Goal: Information Seeking & Learning: Find specific fact

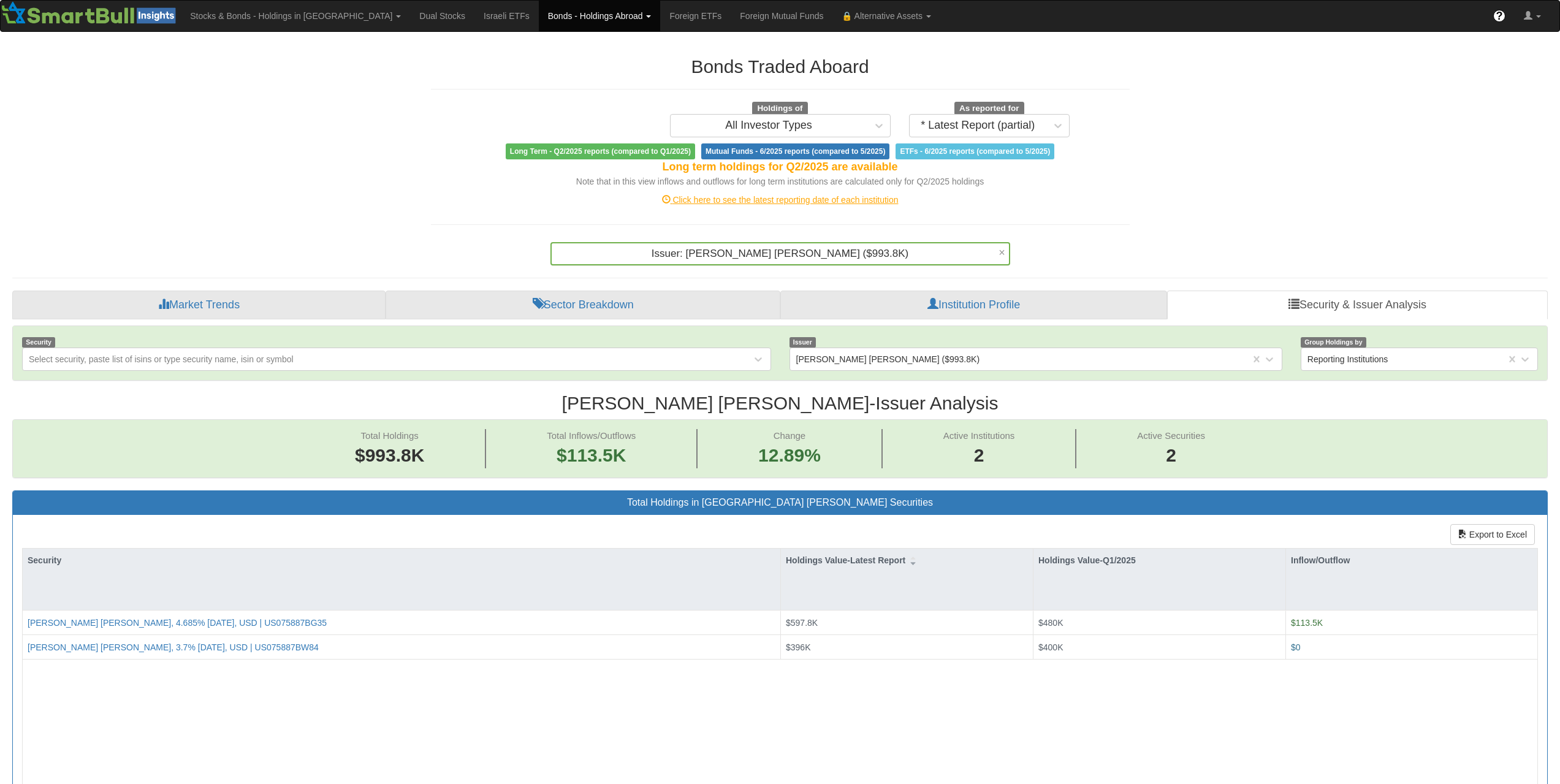
scroll to position [25, 1513]
click at [997, 261] on div "Issuer: ‎[PERSON_NAME] [PERSON_NAME] ‎($993.8K)‏" at bounding box center [780, 253] width 457 height 21
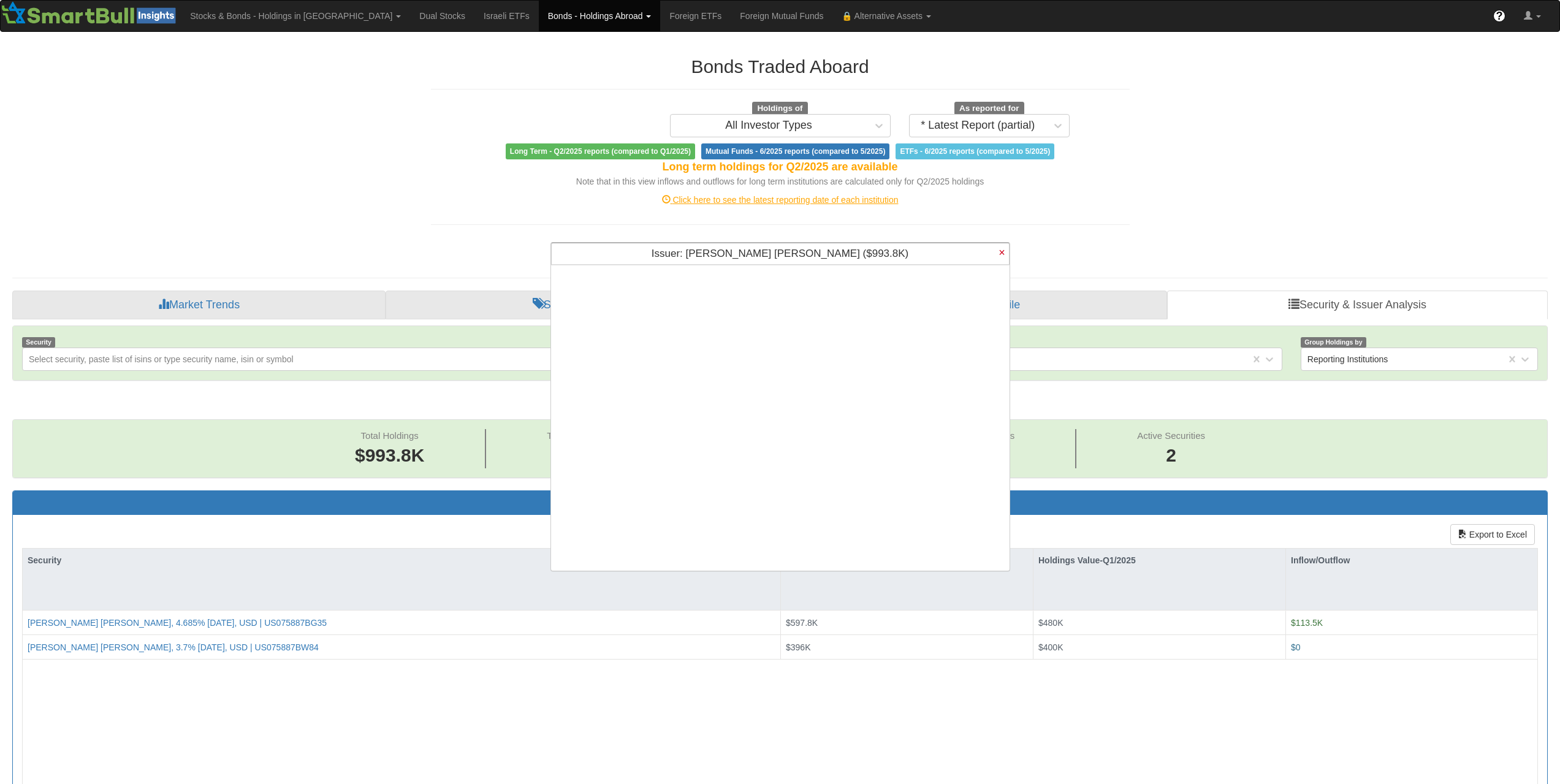
scroll to position [0, 0]
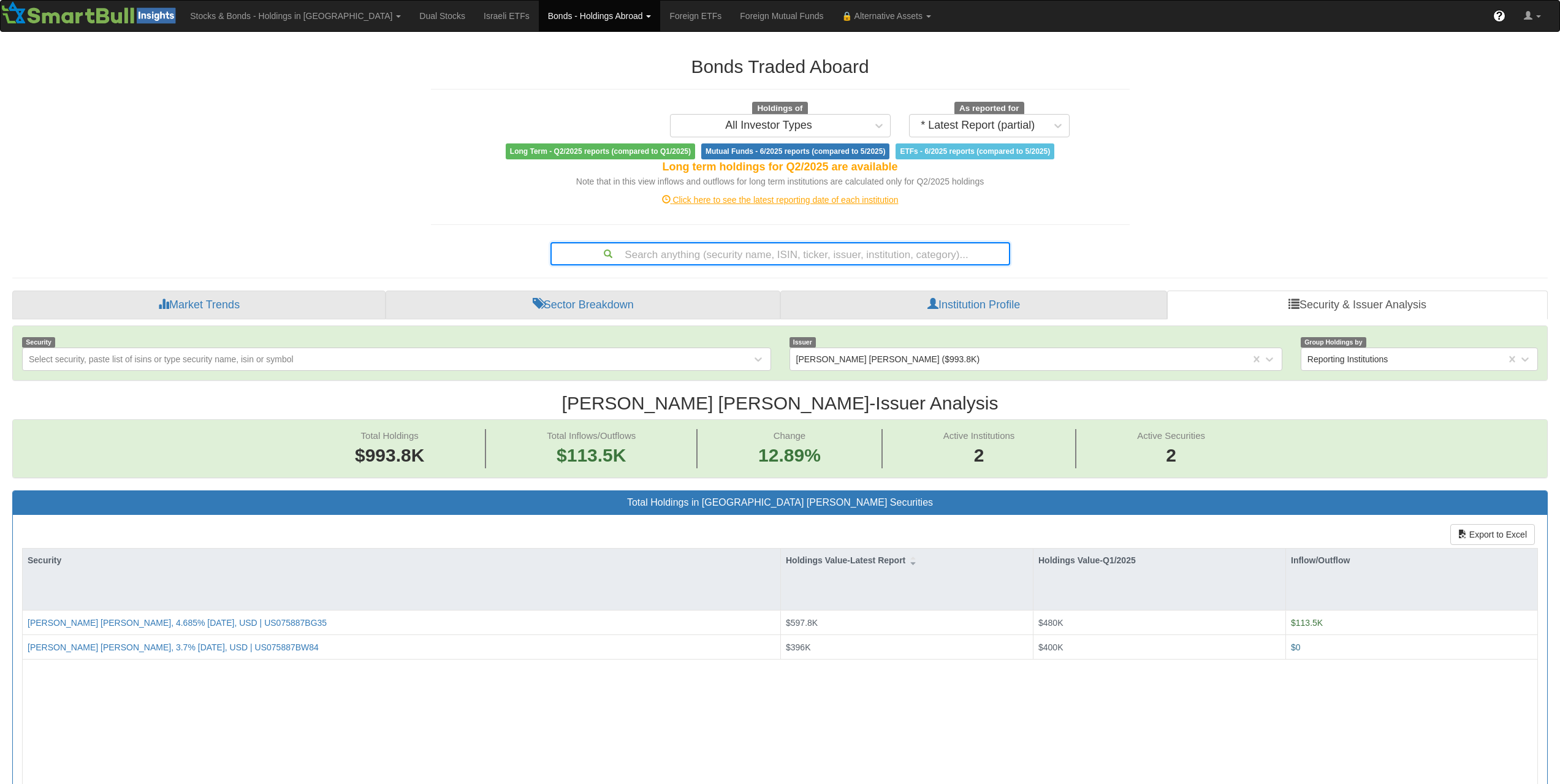
click at [942, 255] on div "Search anything (security name, ISIN, ticker, issuer, institution, category)..." at bounding box center [780, 253] width 457 height 21
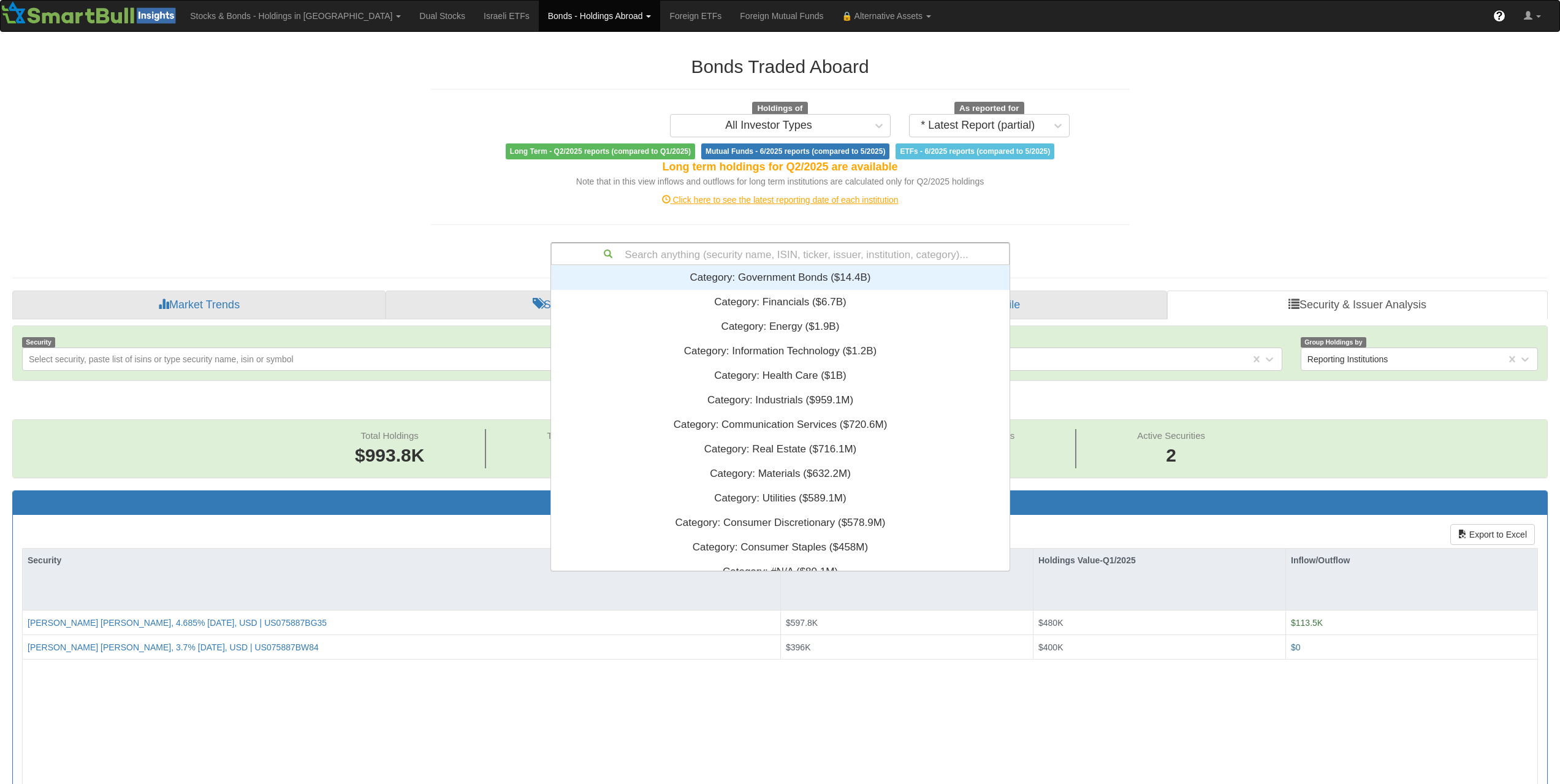
scroll to position [296, 449]
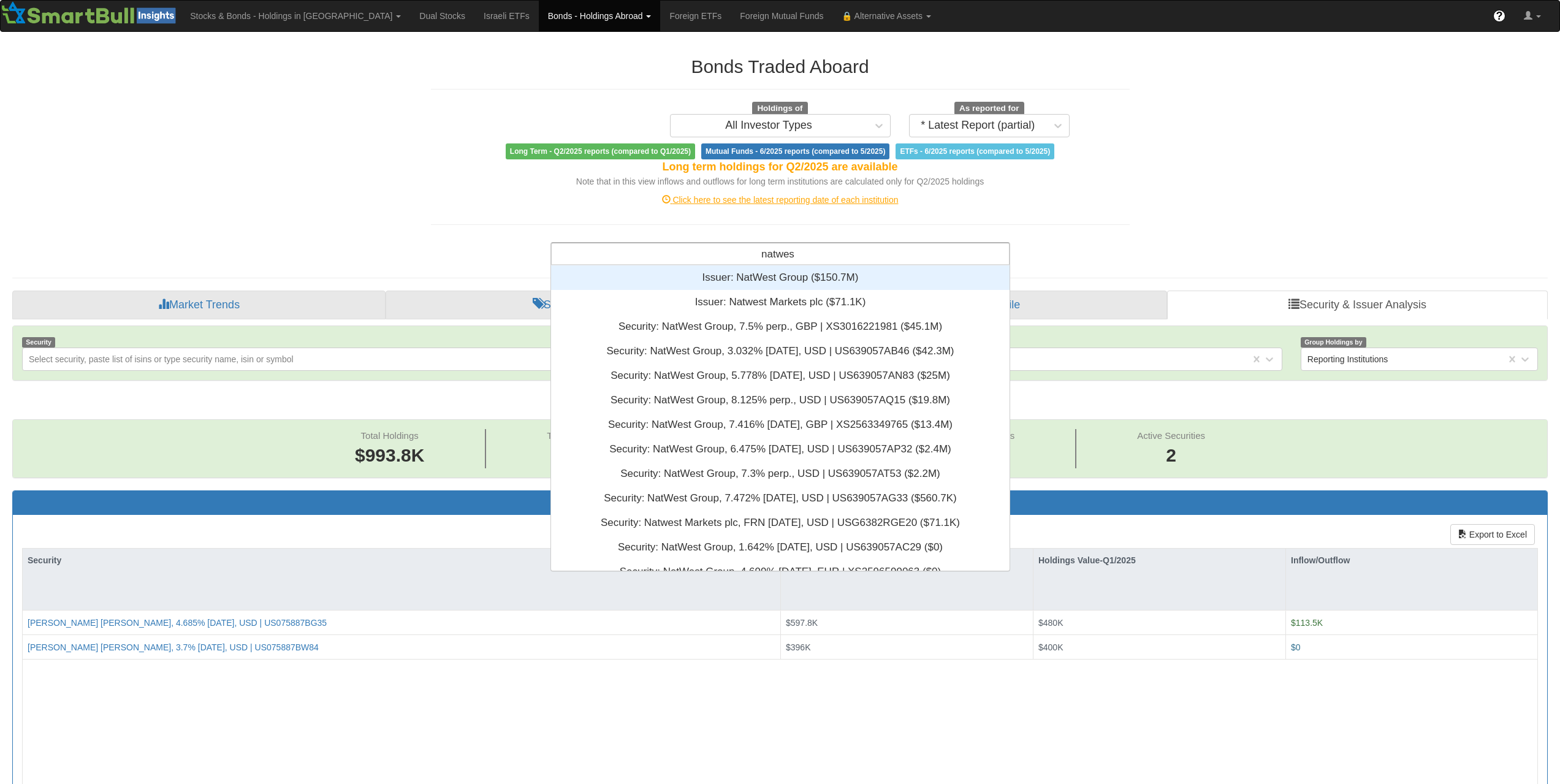
type input "natwest"
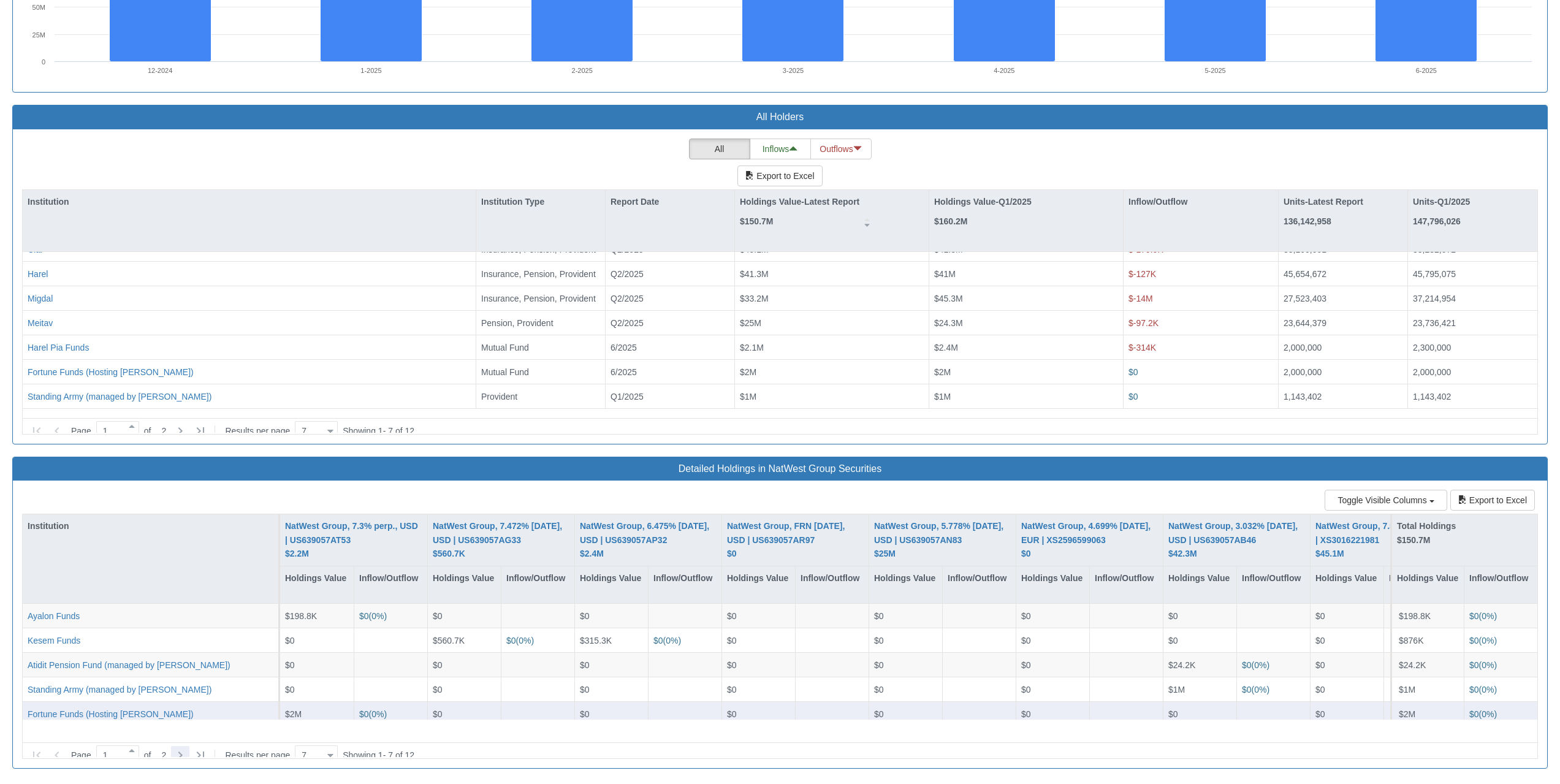
click at [183, 748] on icon at bounding box center [180, 755] width 15 height 15
type input "2"
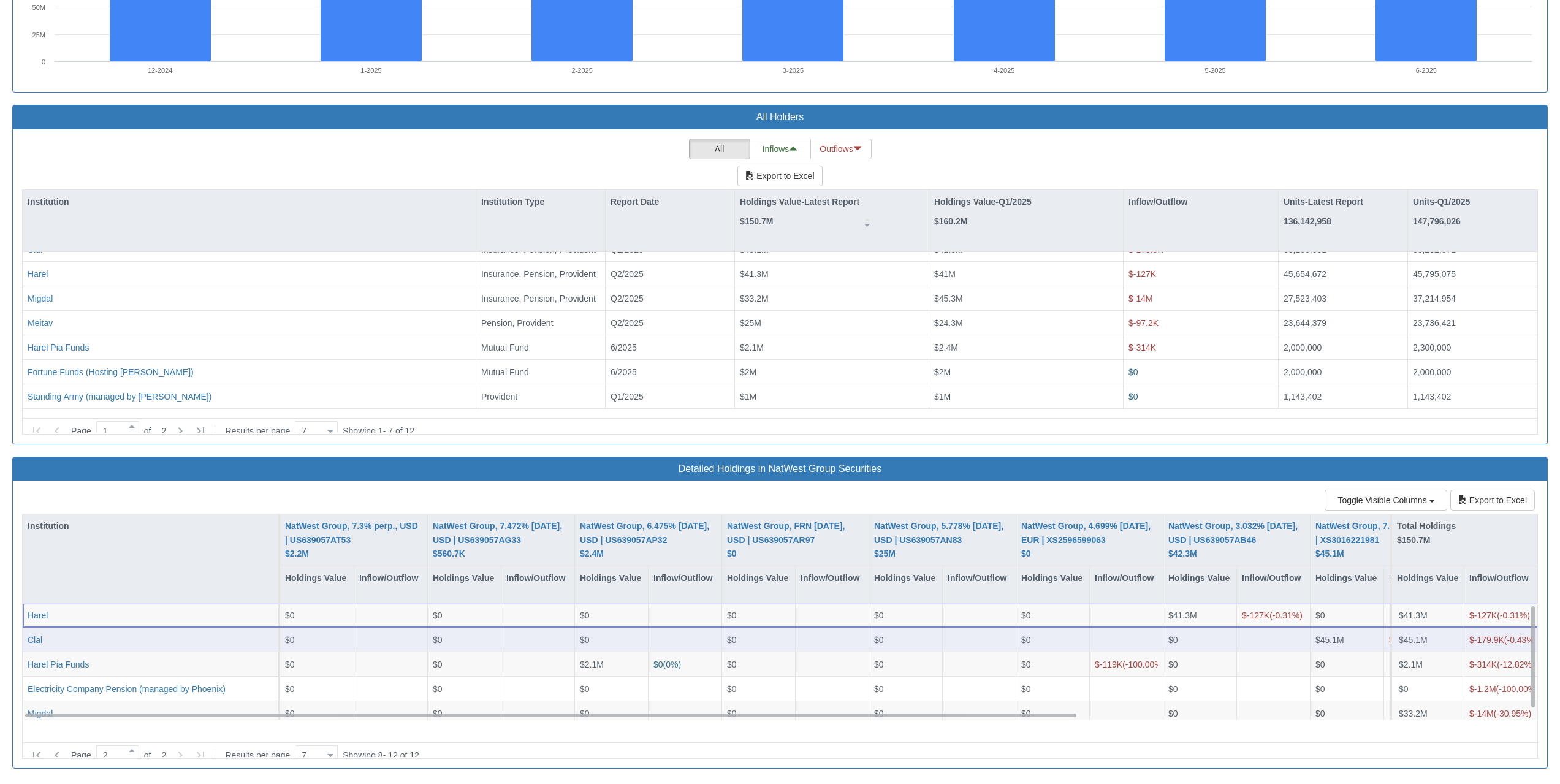
scroll to position [7, 0]
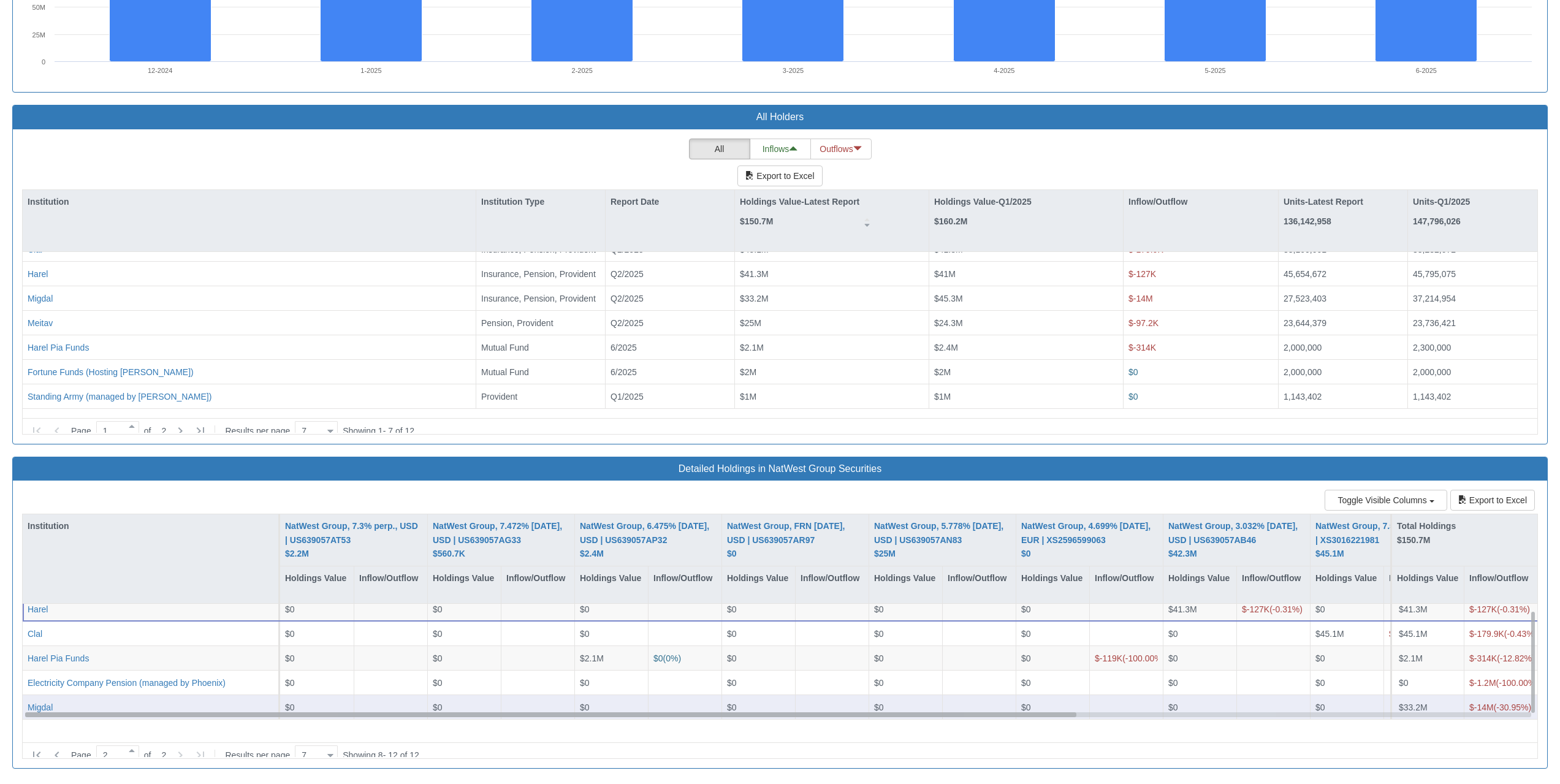
drag, startPoint x: 1064, startPoint y: 732, endPoint x: 1127, endPoint y: 724, distance: 63.5
click at [1127, 720] on div "[PERSON_NAME] $0 $0 $0 $0 $0 $0 $0 $0 $0 $19.8M $-278.8K ( -1.42 %) $0 $13.4M $…" at bounding box center [1107, 707] width 2170 height 25
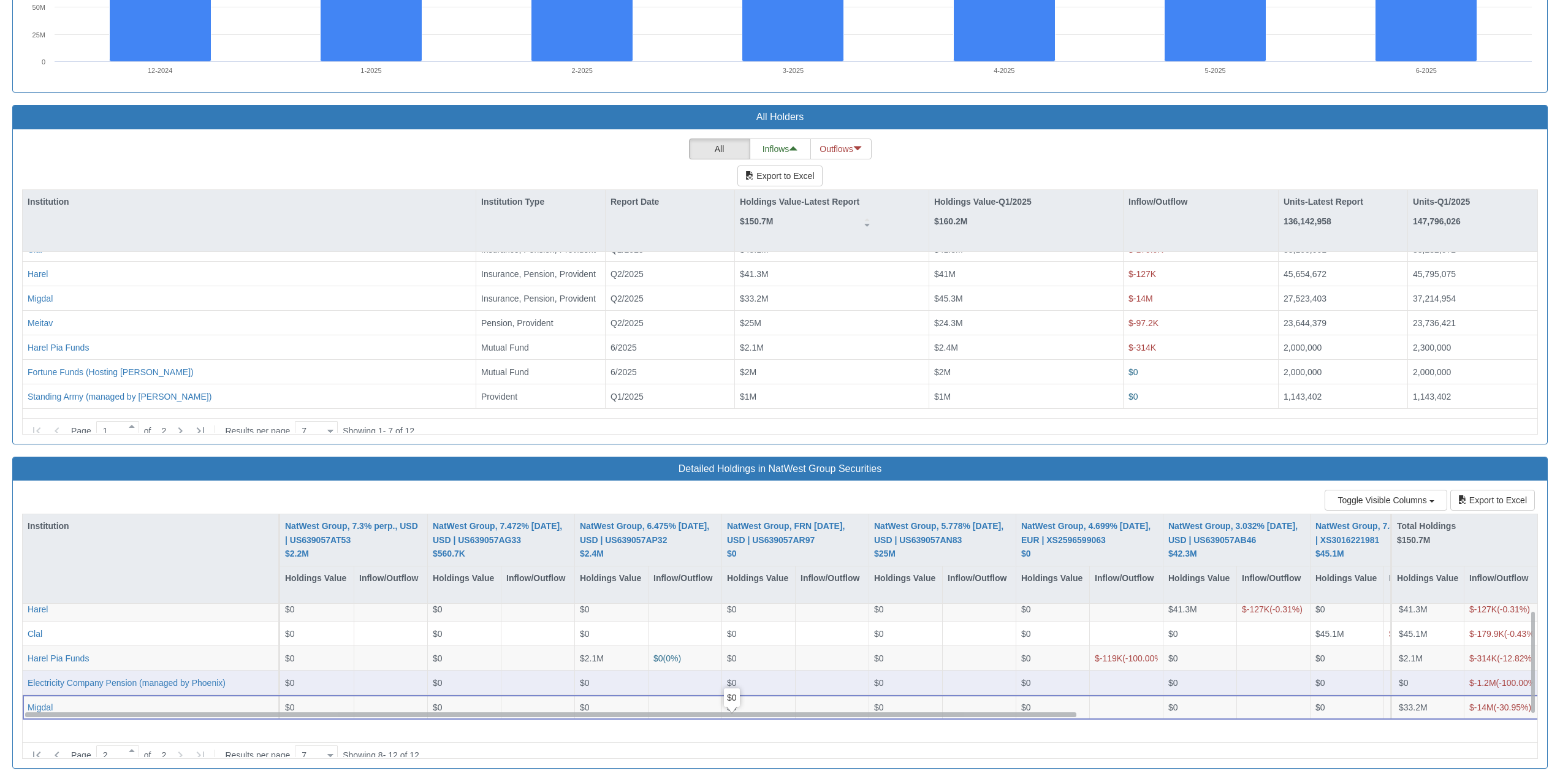
drag, startPoint x: 1057, startPoint y: 727, endPoint x: 456, endPoint y: 686, distance: 602.4
click at [500, 710] on div "Harel $0 $0 $0 $0 $0 $0 $41.3M $-127K ( -0.31 %) $0 $0 $0 $0 $0 $41.3M $-127K (…" at bounding box center [780, 661] width 1514 height 115
